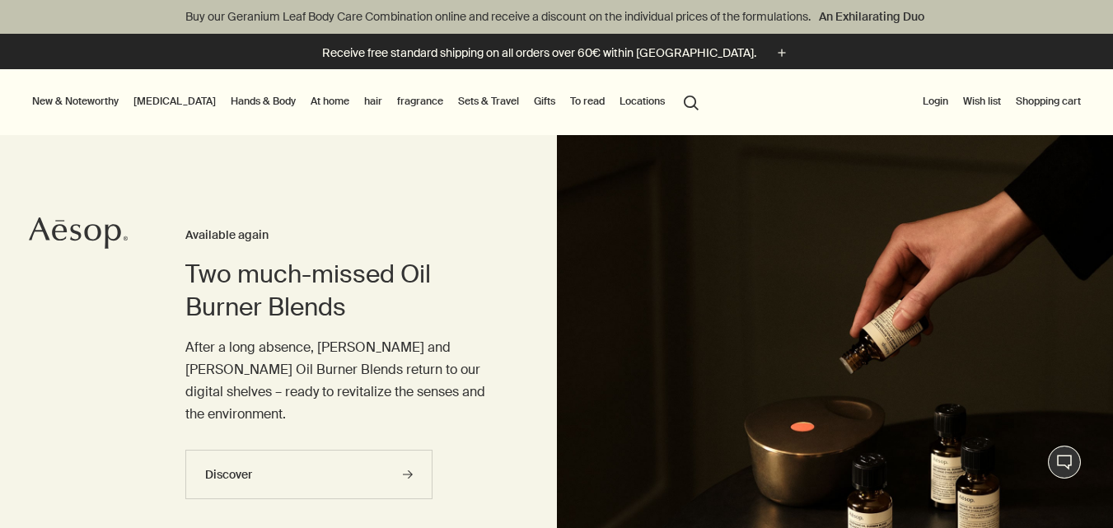
click at [616, 98] on button "Locations" at bounding box center [642, 101] width 52 height 20
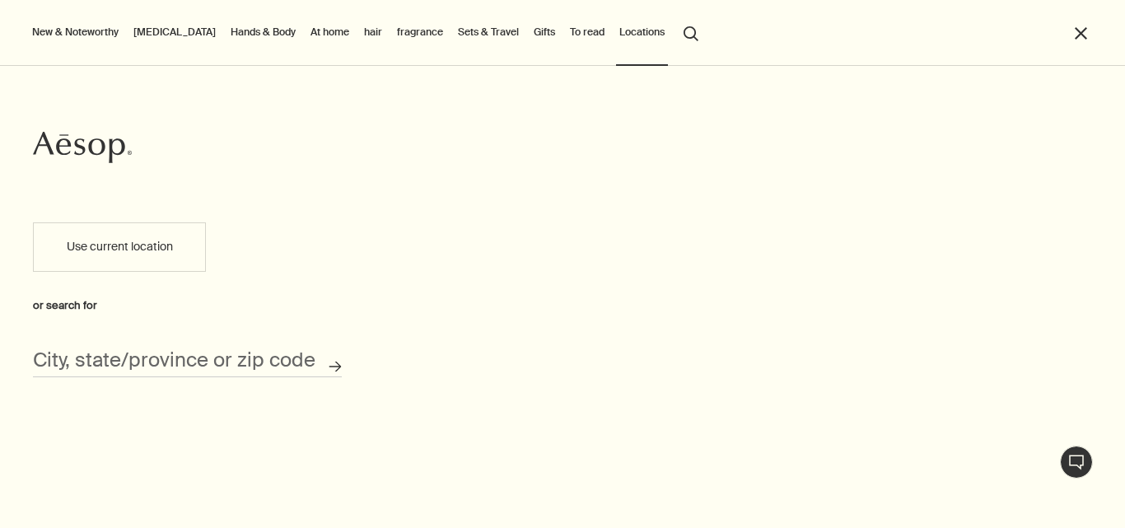
click at [158, 238] on button "Use current location" at bounding box center [119, 246] width 173 height 49
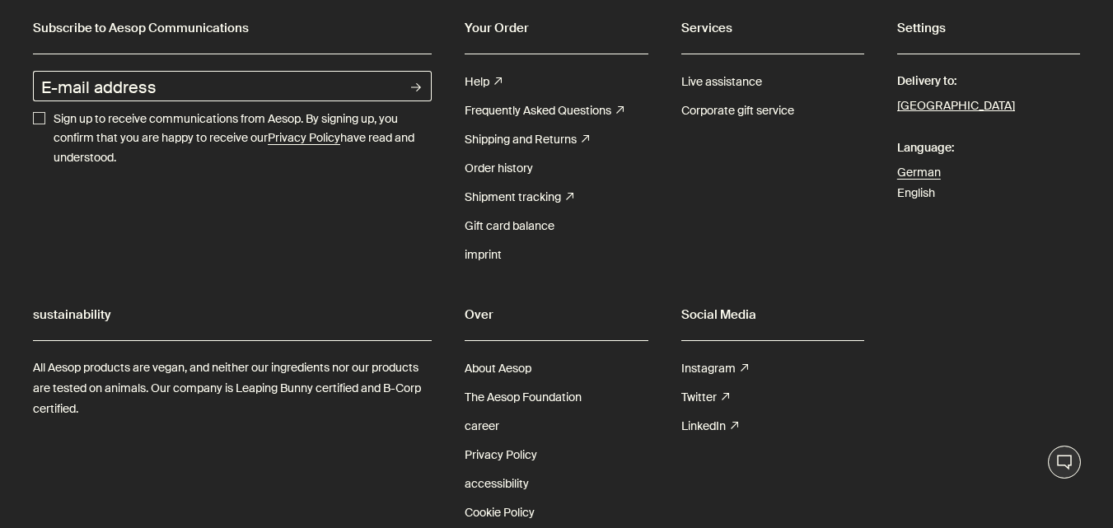
scroll to position [5767, 0]
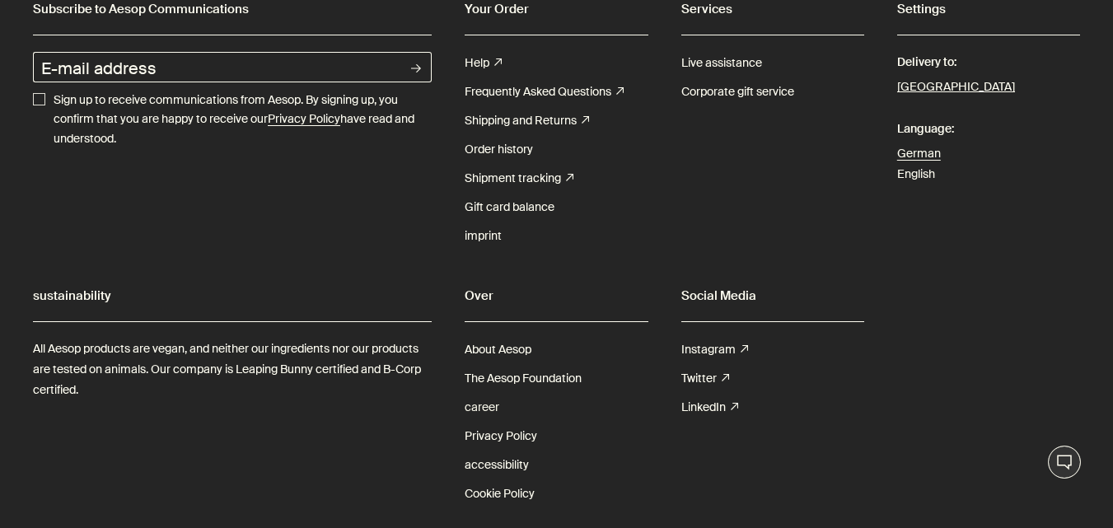
click at [475, 407] on font "career" at bounding box center [482, 407] width 35 height 15
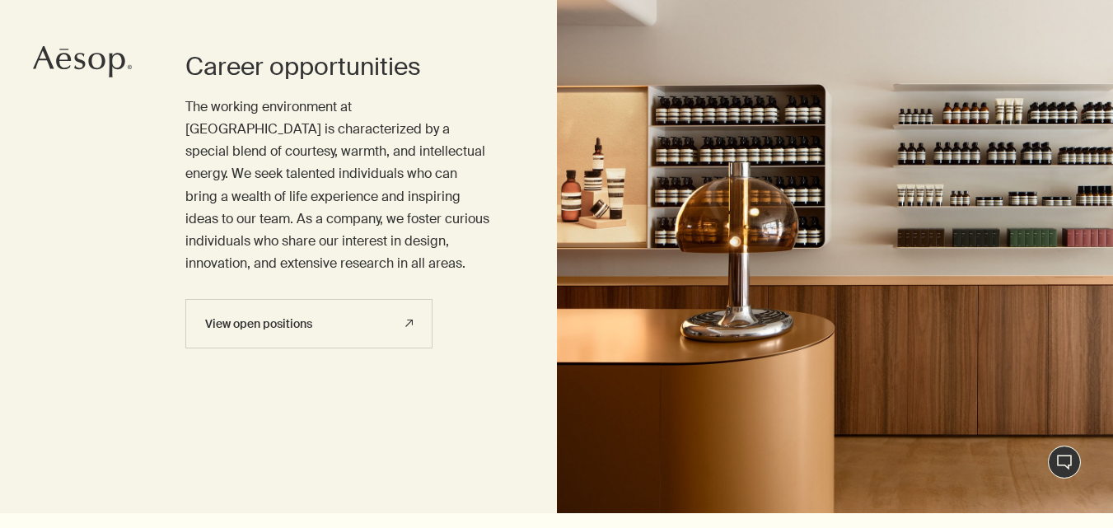
scroll to position [247, 0]
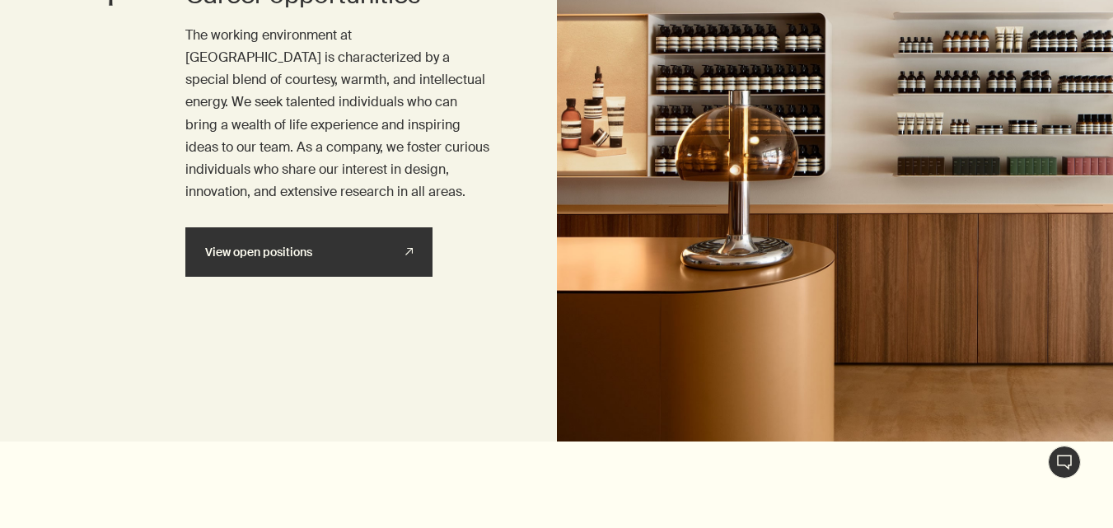
click at [266, 258] on font "View open positions" at bounding box center [258, 252] width 107 height 15
